Goal: Task Accomplishment & Management: Manage account settings

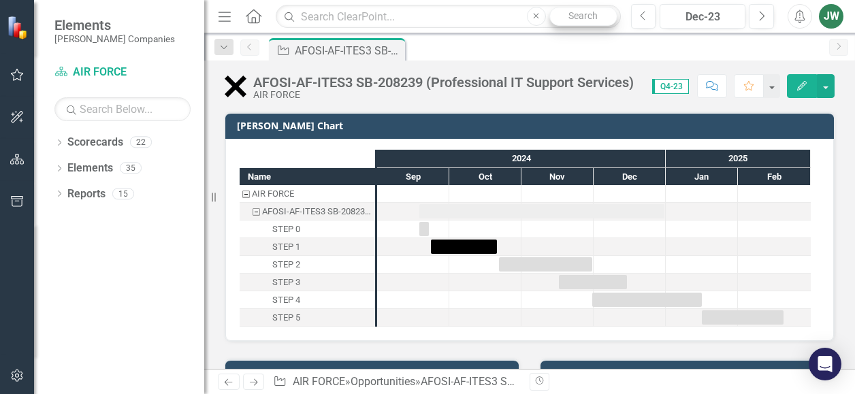
checkbox input "true"
click at [16, 73] on icon "button" at bounding box center [17, 74] width 14 height 11
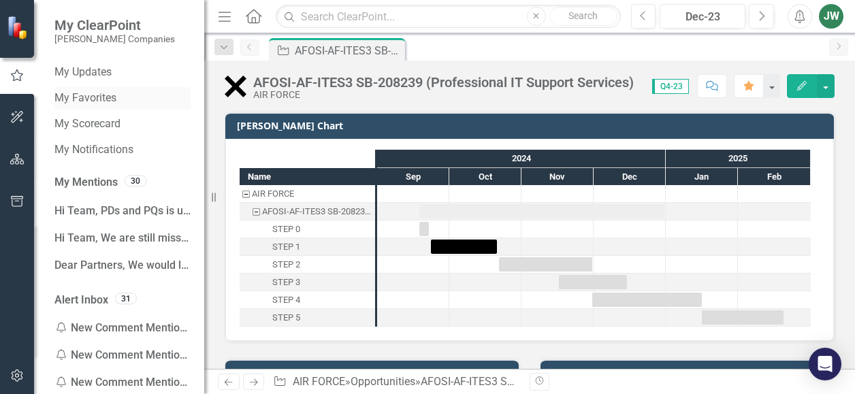
click at [93, 99] on link "My Favorites" at bounding box center [122, 99] width 136 height 16
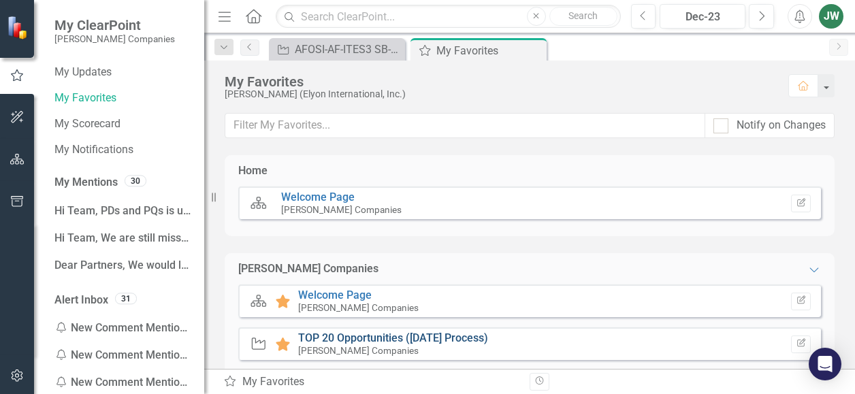
click at [368, 333] on link "TOP 20 Opportunities ([DATE] Process)" at bounding box center [393, 338] width 190 height 13
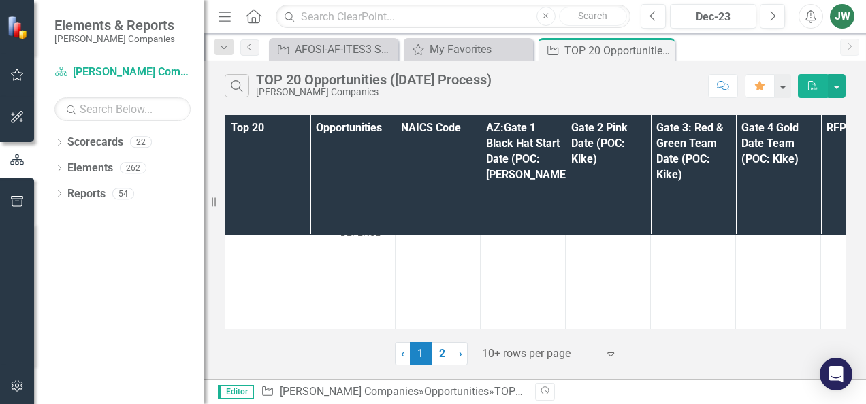
scroll to position [1398, 0]
click at [351, 332] on link "SOF GSD-USSOCOM-207172 (SOF GLOBAL SERVICES DELIVERY)" at bounding box center [368, 374] width 57 height 84
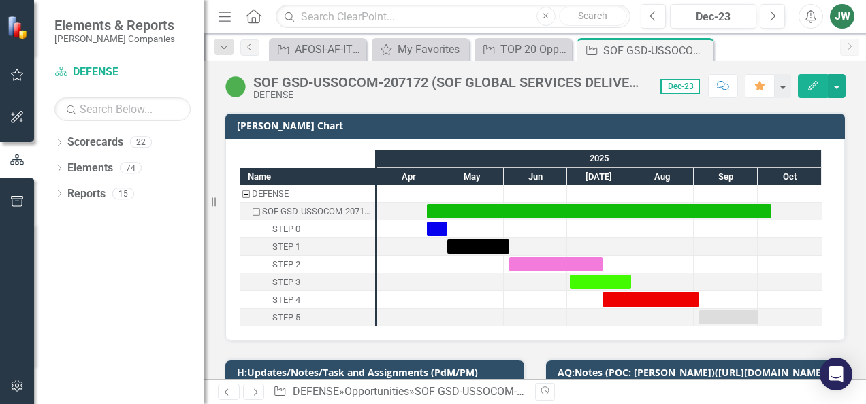
click at [688, 83] on span "Dec-23" at bounding box center [680, 86] width 40 height 15
click at [688, 86] on span "Dec-23" at bounding box center [680, 86] width 40 height 15
click at [784, 91] on button "button" at bounding box center [782, 86] width 18 height 24
click at [573, 95] on div "DEFENSE" at bounding box center [449, 95] width 393 height 10
click at [833, 96] on button "button" at bounding box center [837, 86] width 18 height 24
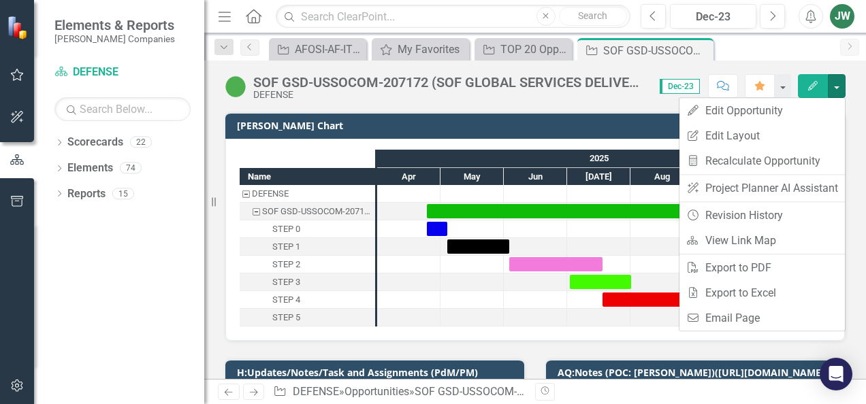
click at [679, 85] on span "Dec-23" at bounding box center [680, 86] width 40 height 15
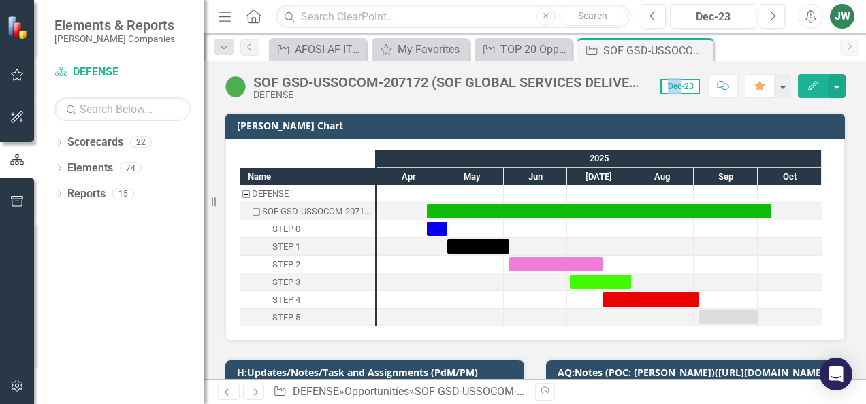
click at [679, 85] on span "Dec-23" at bounding box center [680, 86] width 40 height 15
click at [471, 176] on div "May" at bounding box center [472, 177] width 63 height 18
click at [503, 160] on div "2025" at bounding box center [599, 159] width 445 height 18
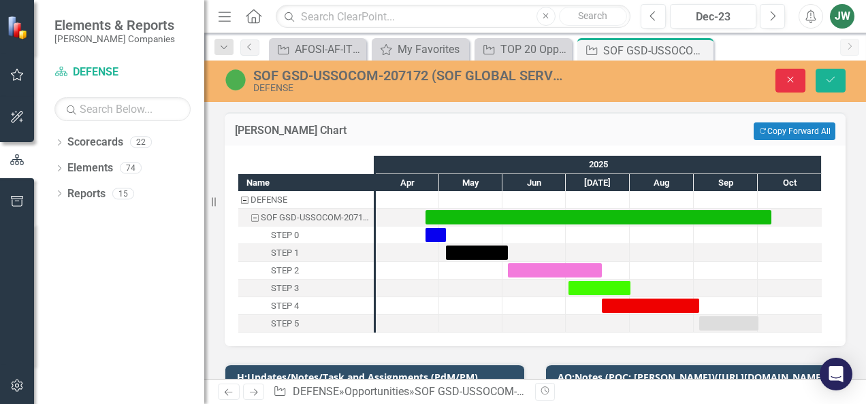
click at [790, 88] on button "Close" at bounding box center [790, 81] width 30 height 24
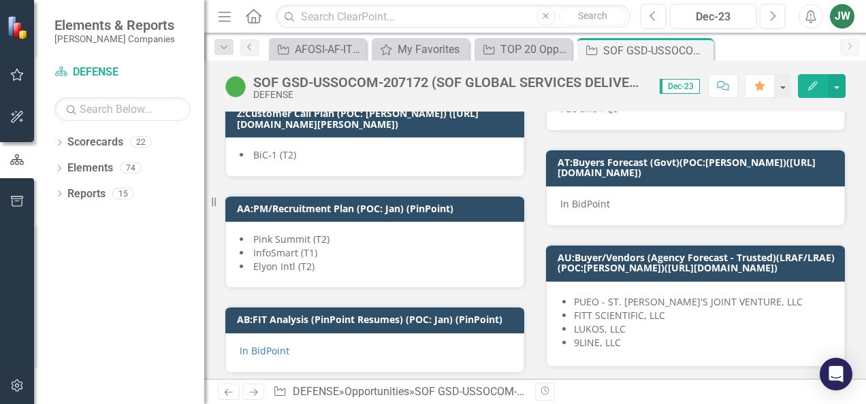
scroll to position [6060, 0]
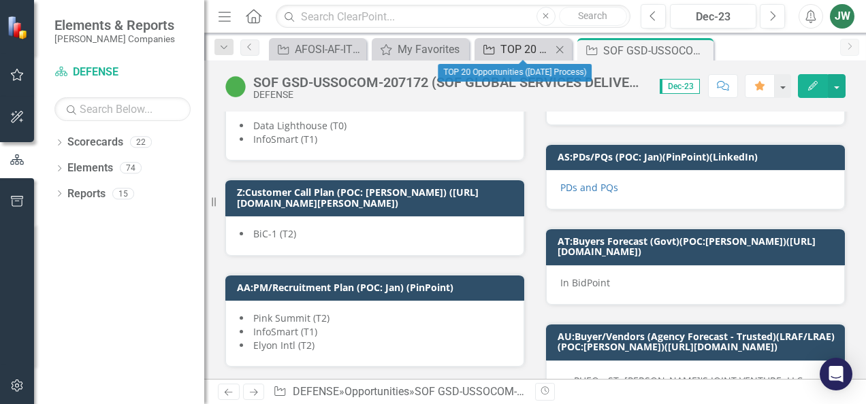
click at [544, 47] on div "TOP 20 Opportunities ([DATE] Process)" at bounding box center [525, 49] width 51 height 17
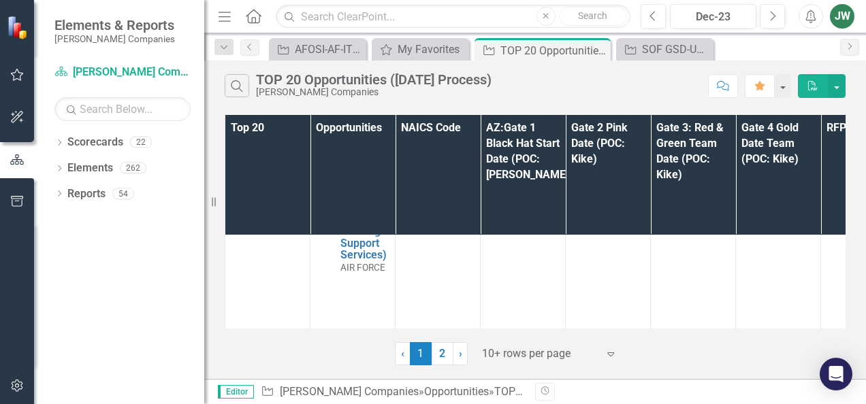
scroll to position [2211, 0]
